Goal: Information Seeking & Learning: Learn about a topic

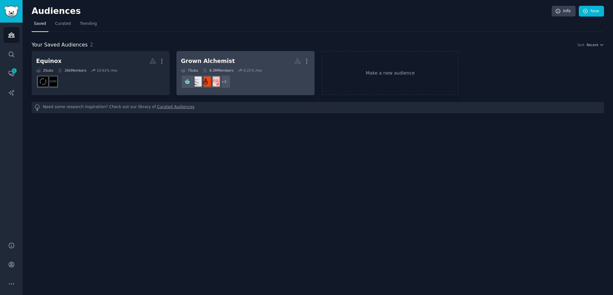
click at [234, 60] on h2 "Grown Alchemist More" at bounding box center [245, 61] width 129 height 11
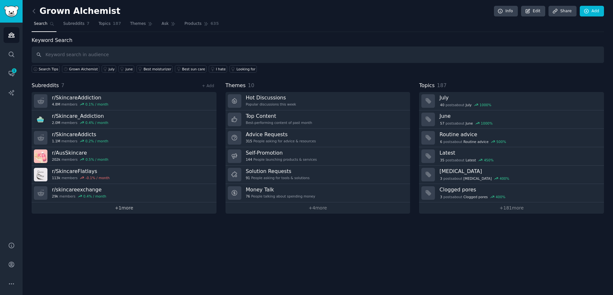
click at [123, 206] on link "+ 1 more" at bounding box center [124, 207] width 185 height 11
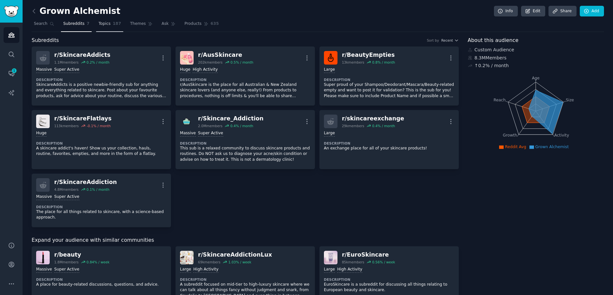
click at [114, 22] on span "187" at bounding box center [117, 24] width 8 height 6
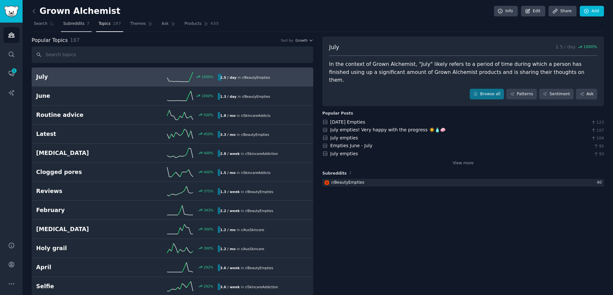
click at [84, 24] on link "Subreddits 7" at bounding box center [76, 25] width 31 height 13
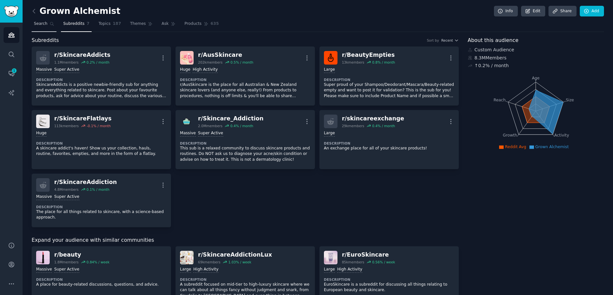
click at [42, 22] on span "Search" at bounding box center [41, 24] width 14 height 6
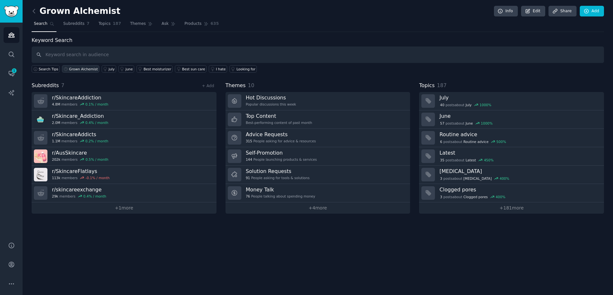
click at [80, 69] on div "Grown Alchemist" at bounding box center [83, 69] width 29 height 5
